Goal: Task Accomplishment & Management: Manage account settings

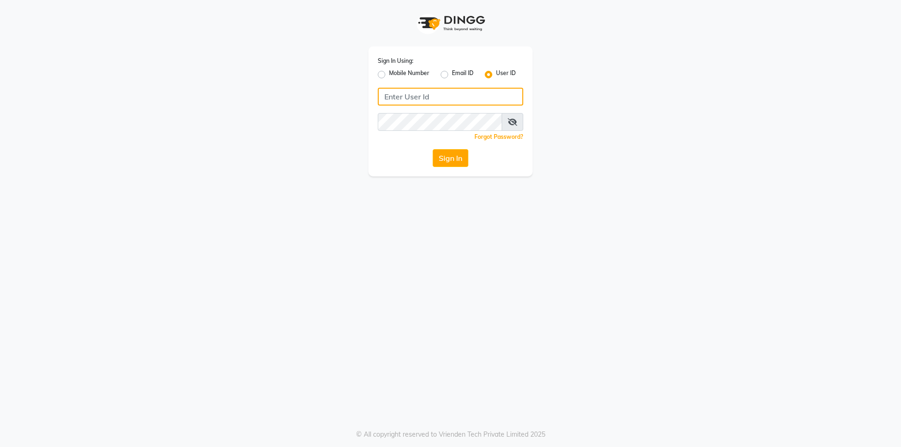
type input "bhavya"
click at [455, 158] on button "Sign In" at bounding box center [451, 158] width 36 height 18
